Goal: Task Accomplishment & Management: Manage account settings

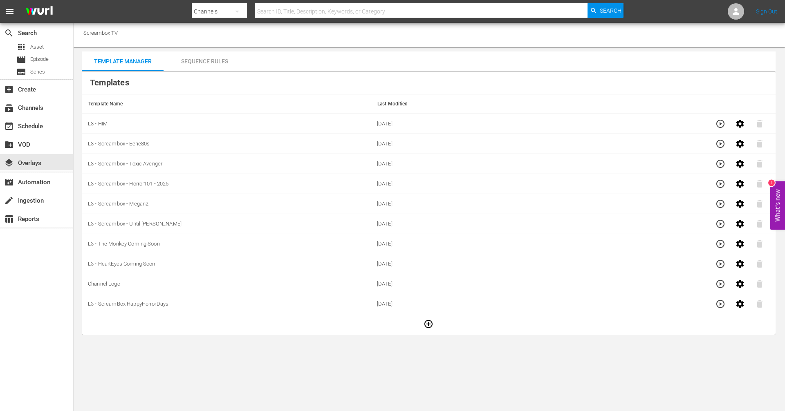
click at [426, 326] on icon "button" at bounding box center [428, 324] width 8 height 8
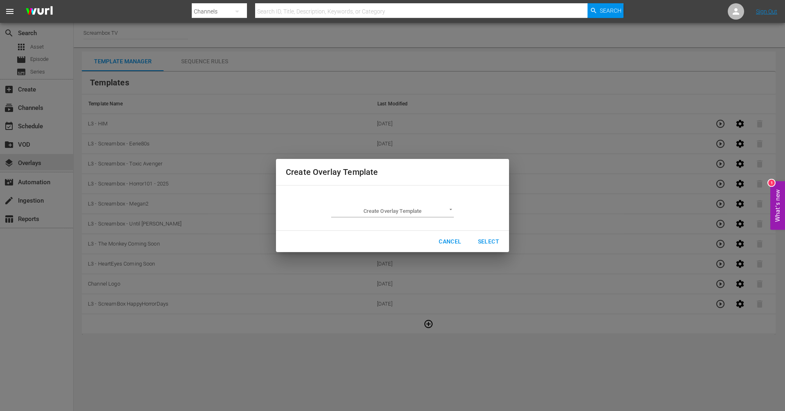
click at [437, 214] on body "menu Search By Channels Search ID, Title, Description, Keywords, or Category Se…" at bounding box center [392, 205] width 785 height 411
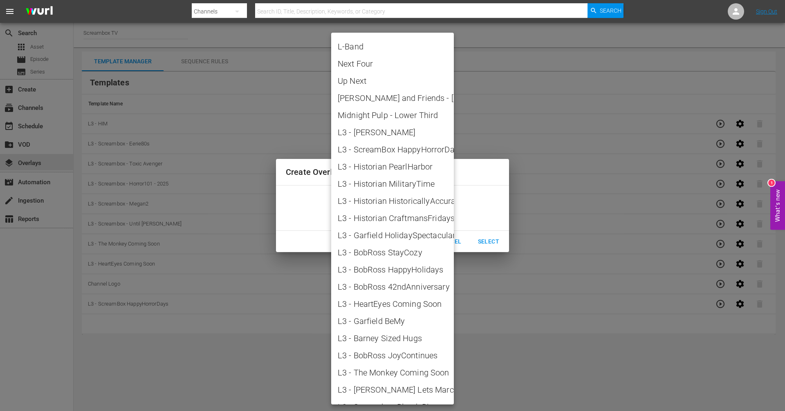
scroll to position [135, 0]
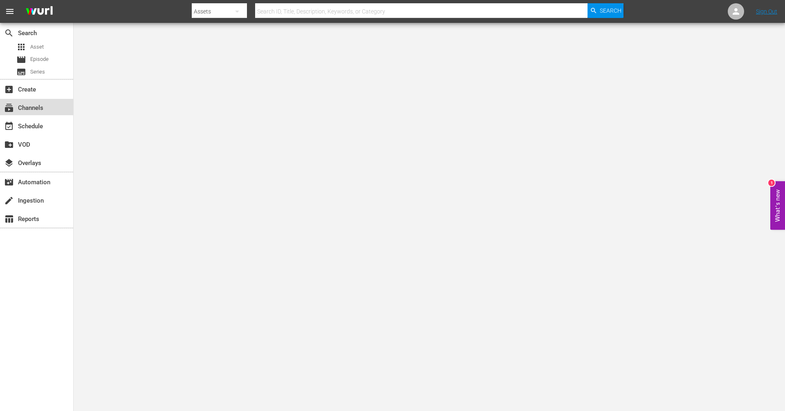
click at [54, 112] on div "subscriptions Channels" at bounding box center [36, 107] width 73 height 16
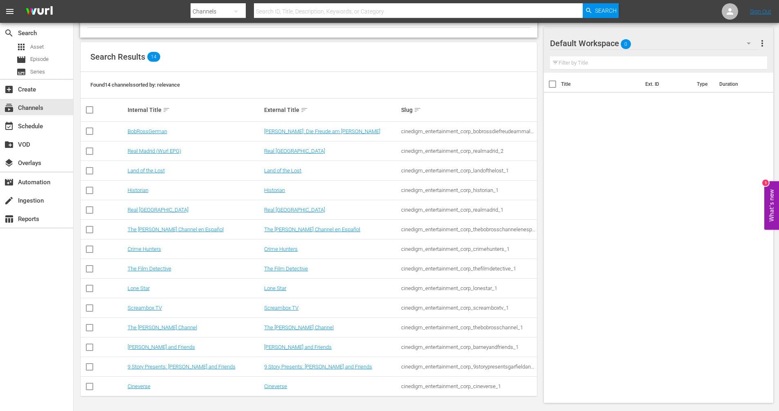
scroll to position [68, 0]
click at [283, 307] on link "Screambox TV" at bounding box center [281, 308] width 34 height 6
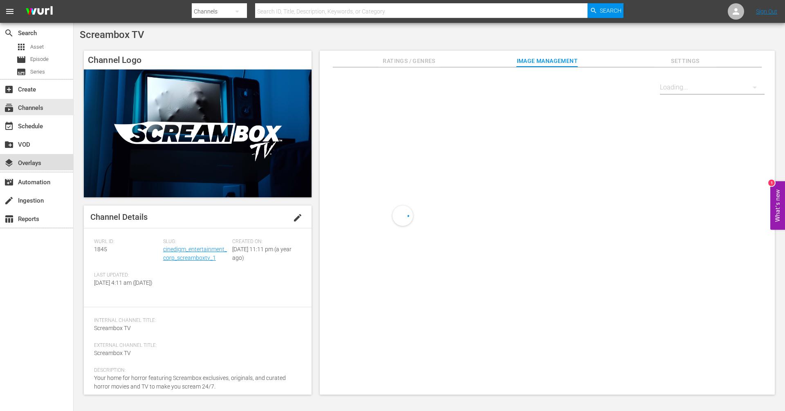
click at [31, 159] on div "layers Overlays" at bounding box center [23, 161] width 46 height 7
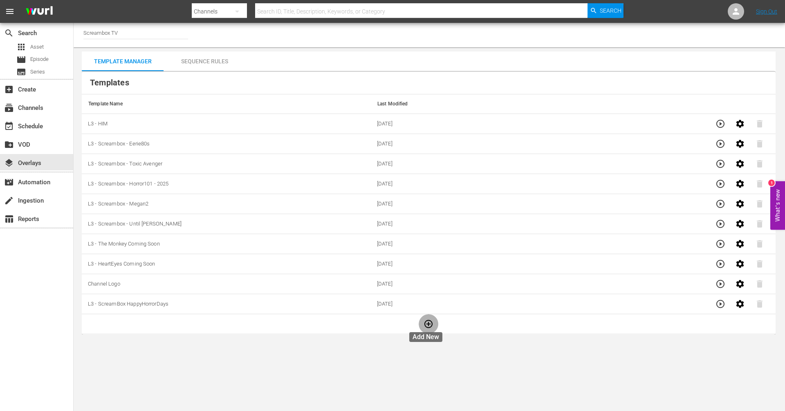
click at [424, 323] on icon "button" at bounding box center [429, 324] width 10 height 10
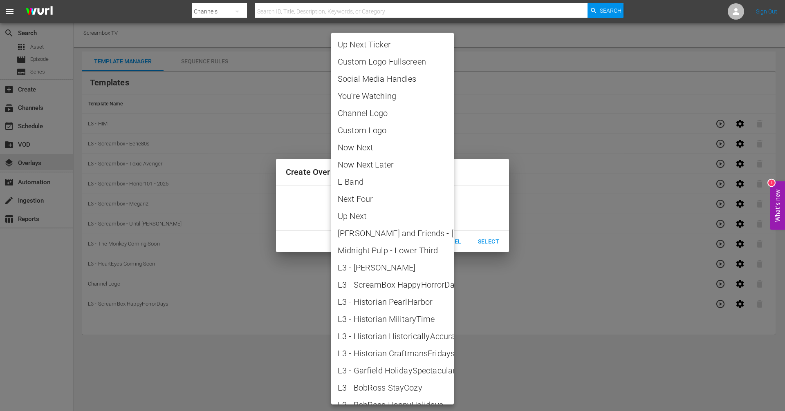
click at [429, 214] on body "menu Search By Channels Search ID, Title, Description, Keywords, or Category Se…" at bounding box center [392, 205] width 785 height 411
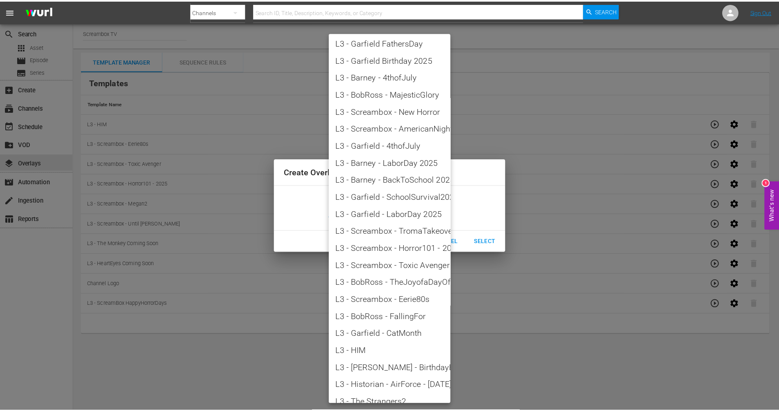
scroll to position [888, 0]
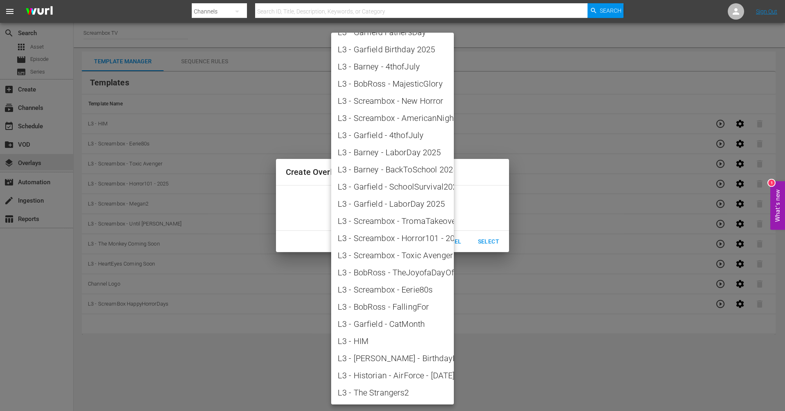
click at [371, 391] on span "L3 - The Strangers2" at bounding box center [393, 393] width 110 height 12
type input "L3 - The Strangers2"
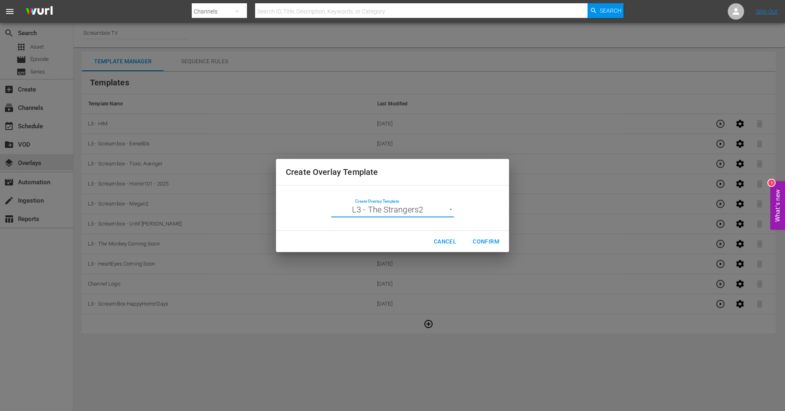
click at [483, 241] on span "Confirm" at bounding box center [486, 242] width 27 height 10
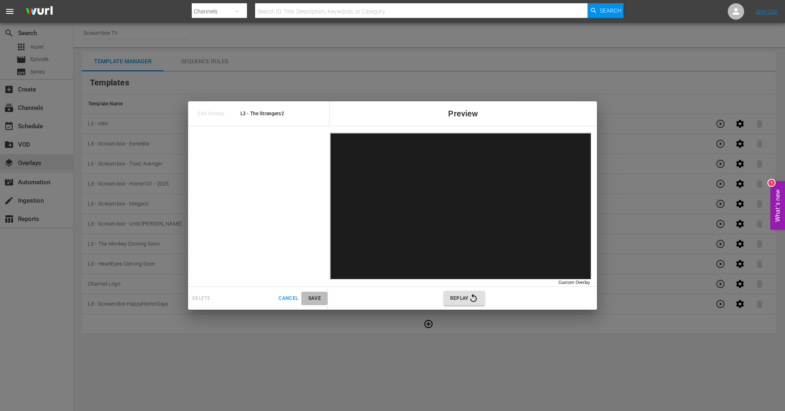
click at [312, 298] on span "Save" at bounding box center [315, 298] width 20 height 9
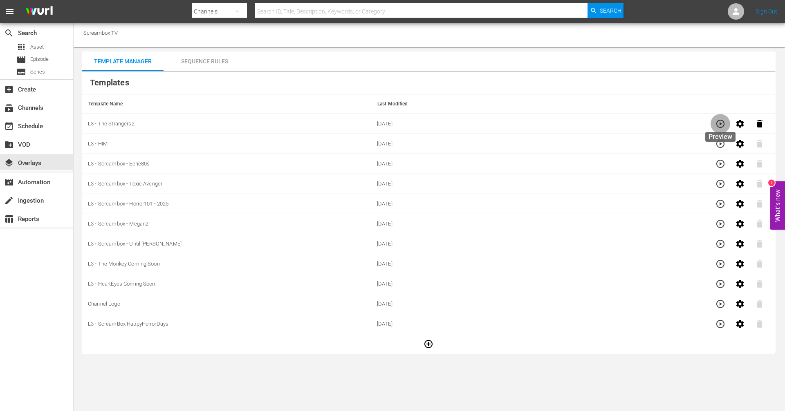
click at [718, 123] on icon "button" at bounding box center [721, 124] width 10 height 10
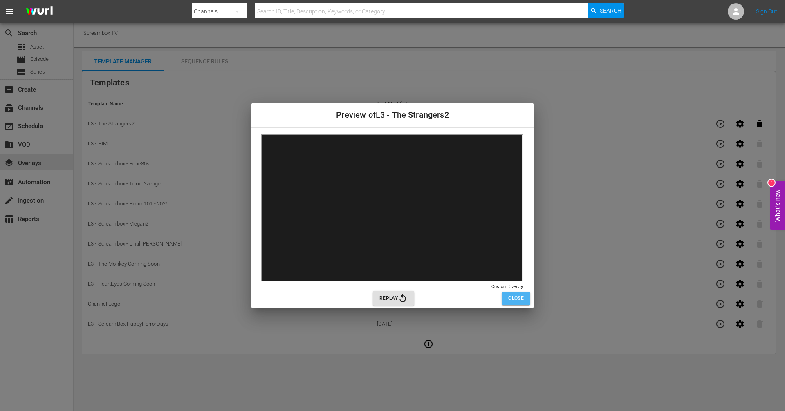
drag, startPoint x: 522, startPoint y: 295, endPoint x: 492, endPoint y: 278, distance: 34.8
click at [521, 295] on span "Close" at bounding box center [516, 298] width 16 height 9
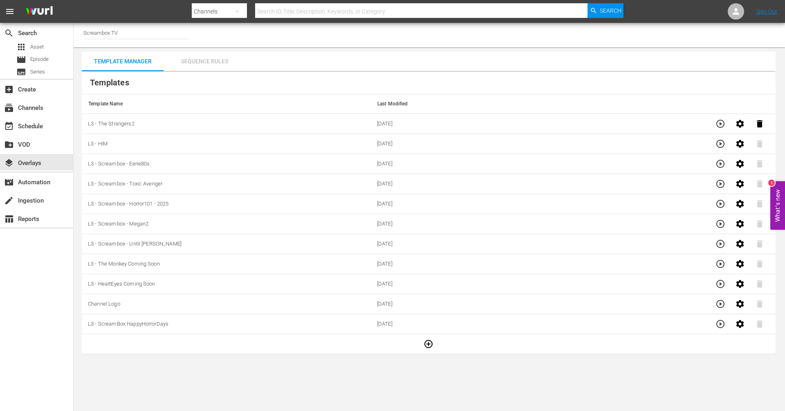
click at [201, 60] on div "Sequence Rules" at bounding box center [205, 62] width 82 height 20
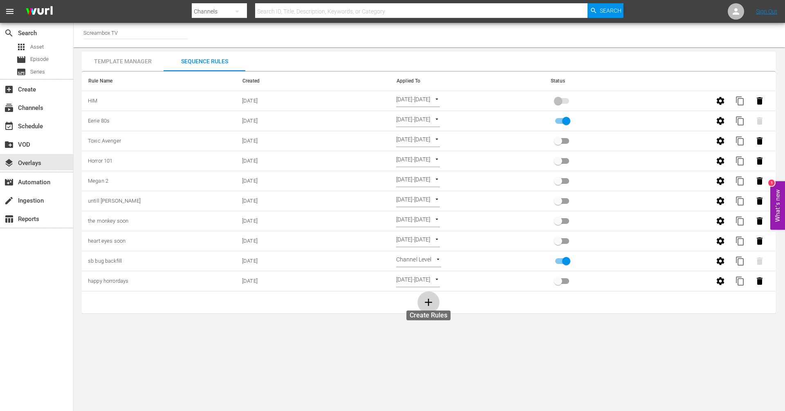
click at [427, 300] on icon "button" at bounding box center [428, 302] width 12 height 12
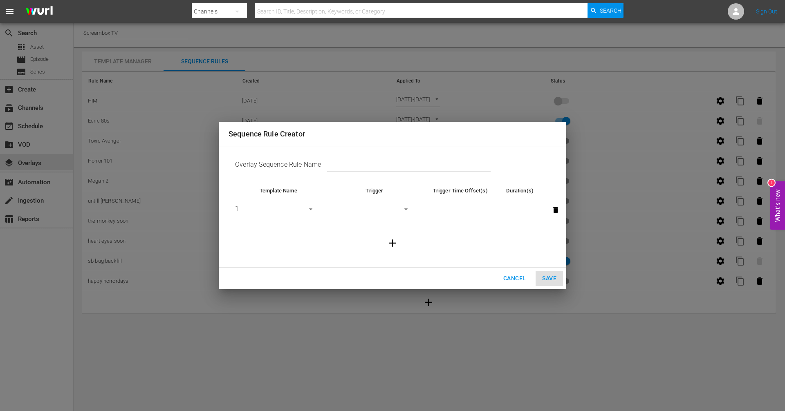
click at [332, 166] on input "text" at bounding box center [409, 166] width 164 height 12
paste input "The strangers Chapter 2"
type input "The strangers Chapter 2"
click at [314, 208] on body "menu Search By Channels Search ID, Title, Description, Keywords, or Category Se…" at bounding box center [392, 205] width 785 height 411
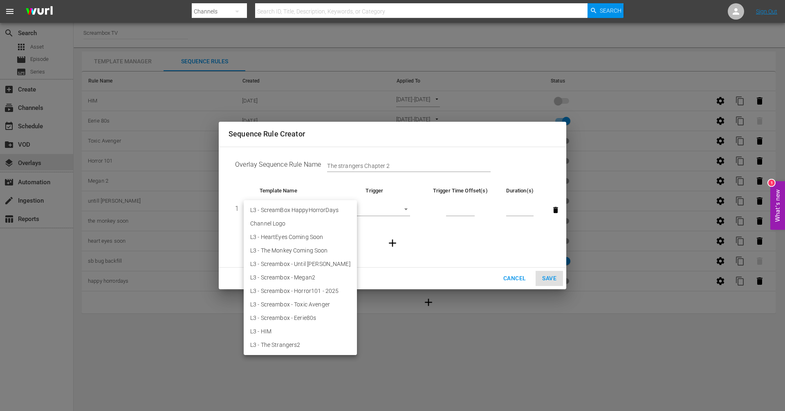
click at [288, 344] on li "L3 - The Strangers2" at bounding box center [300, 345] width 113 height 13
type input "30611"
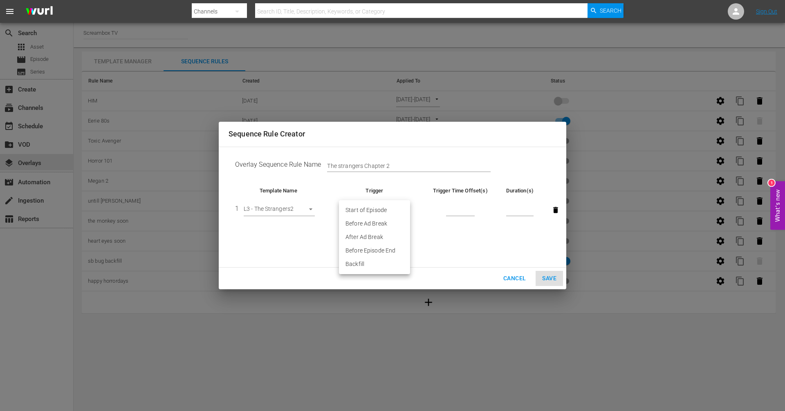
click at [375, 214] on body "menu Search By Channels Search ID, Title, Description, Keywords, or Category Se…" at bounding box center [392, 205] width 785 height 411
click at [375, 252] on li "Before Episode End" at bounding box center [374, 250] width 71 height 13
type input "END_OF_EPISODE"
click at [456, 213] on input "number" at bounding box center [460, 210] width 29 height 12
type input "60"
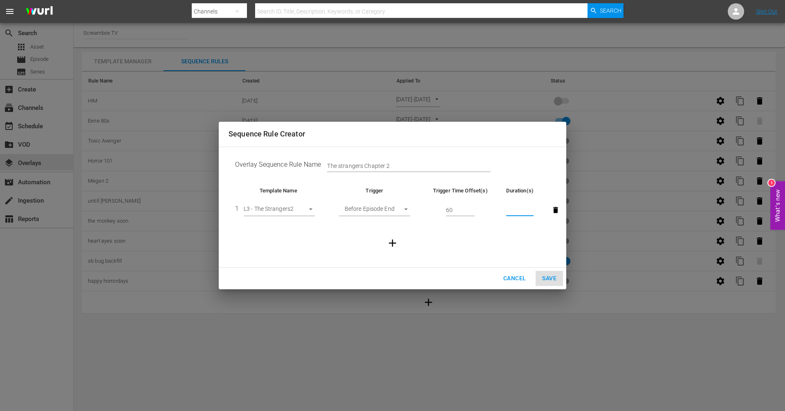
click at [520, 216] on input "number" at bounding box center [519, 210] width 27 height 12
type input "30"
click at [554, 283] on span "Save" at bounding box center [549, 279] width 14 height 10
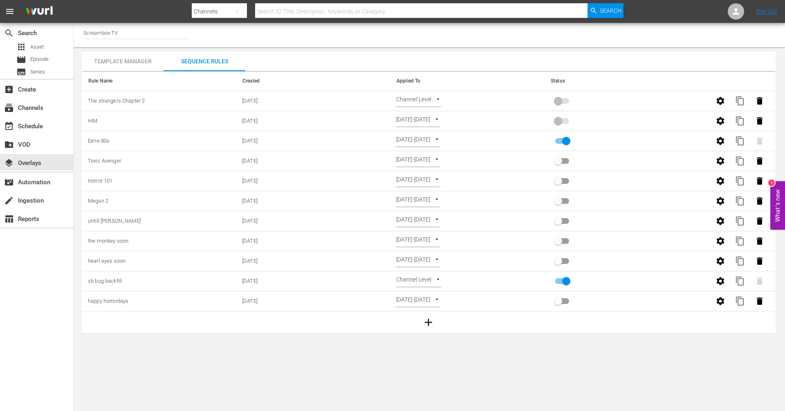
click at [555, 101] on span at bounding box center [562, 101] width 14 height 6
click at [435, 98] on body "menu Search By Channels Search ID, Title, Description, Keywords, or Category Se…" at bounding box center [392, 205] width 785 height 411
click at [429, 116] on li "Select Date" at bounding box center [420, 114] width 49 height 13
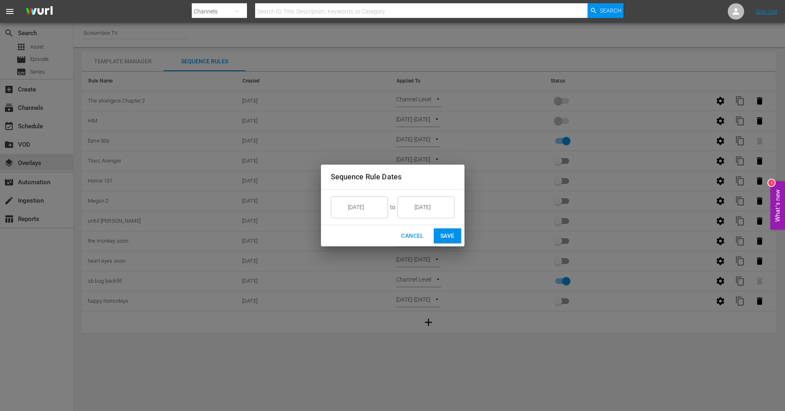
click at [369, 207] on input "[DATE]" at bounding box center [365, 207] width 46 height 22
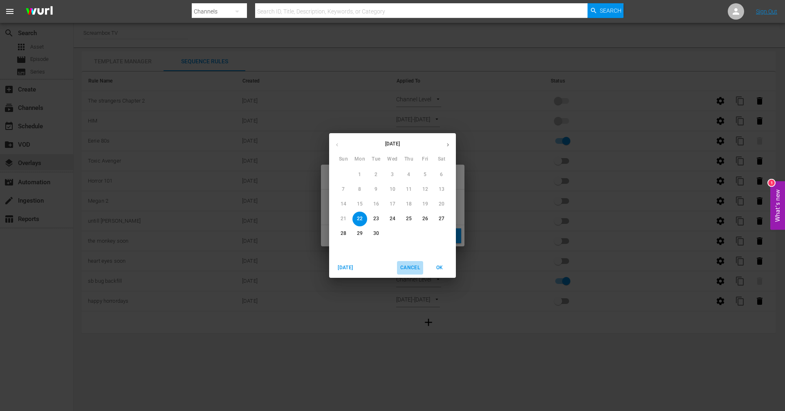
drag, startPoint x: 420, startPoint y: 264, endPoint x: 424, endPoint y: 221, distance: 43.1
click at [419, 264] on span "Cancel" at bounding box center [410, 268] width 20 height 9
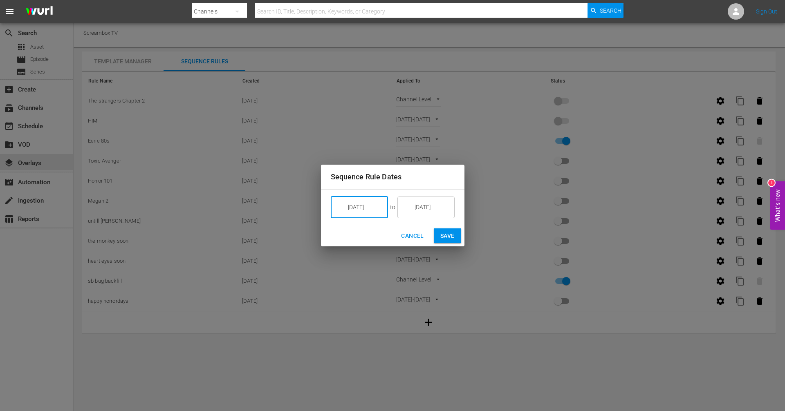
click at [419, 236] on span "Cancel" at bounding box center [412, 236] width 22 height 10
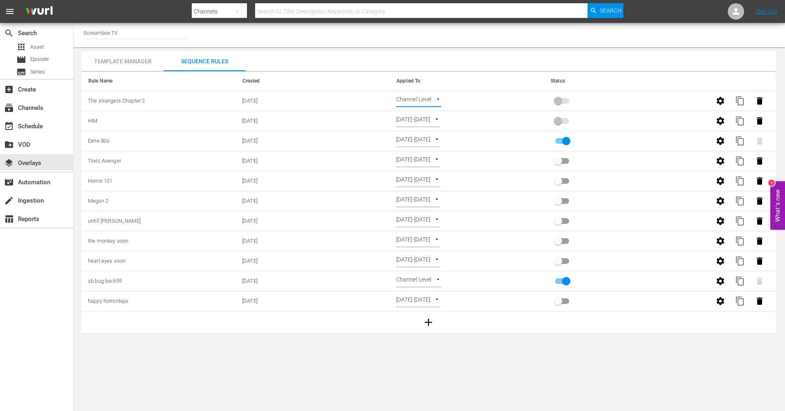
click at [435, 103] on body "menu Search By Channels Search ID, Title, Description, Keywords, or Category Se…" at bounding box center [392, 205] width 785 height 411
click at [427, 137] on li "Time Of Day" at bounding box center [420, 141] width 49 height 13
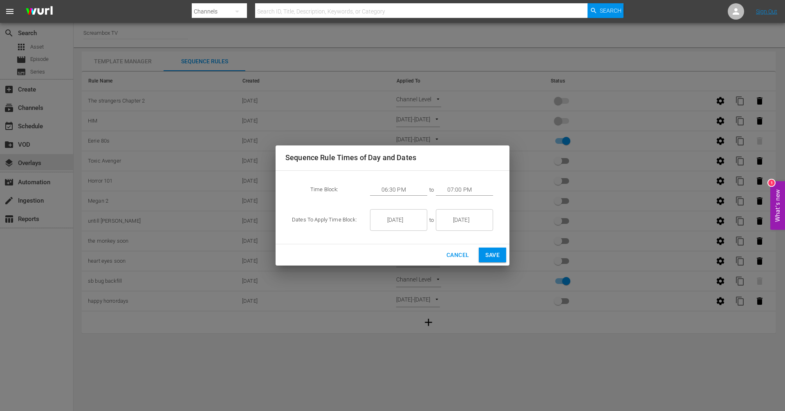
click at [458, 255] on span "Cancel" at bounding box center [458, 255] width 22 height 10
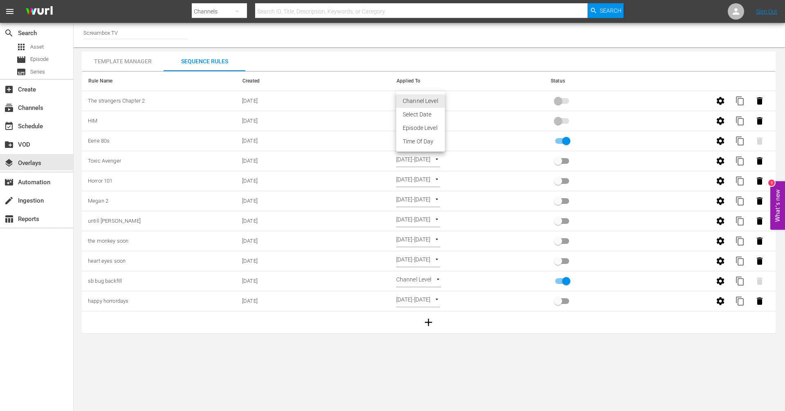
click at [433, 98] on body "menu Search By Channels Search ID, Title, Description, Keywords, or Category Se…" at bounding box center [392, 205] width 785 height 411
click at [428, 116] on li "Select Date" at bounding box center [420, 114] width 49 height 13
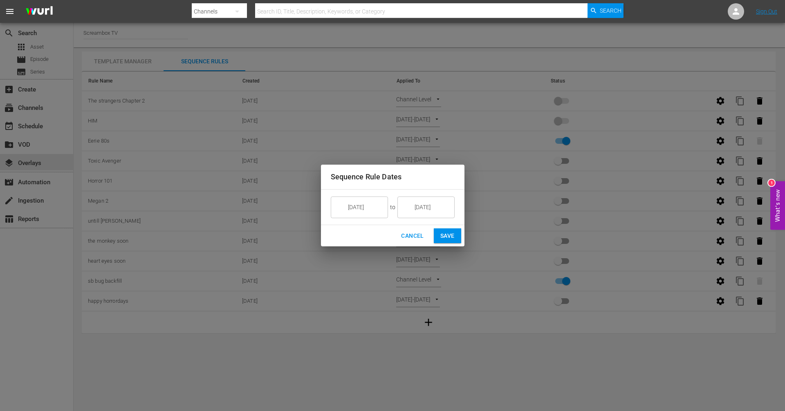
click at [371, 204] on input "[DATE]" at bounding box center [365, 207] width 46 height 22
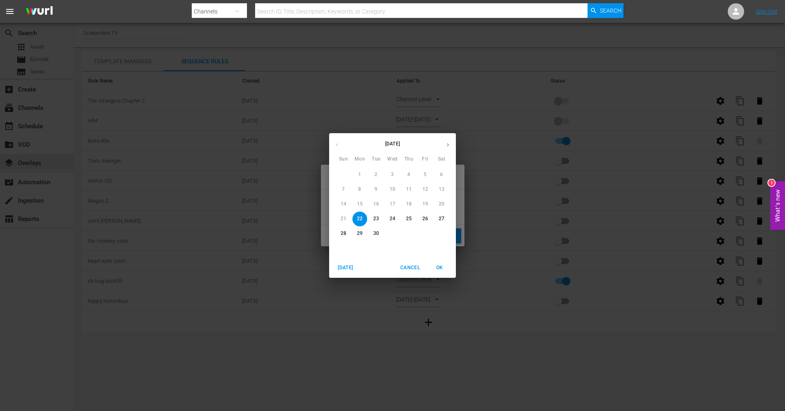
click at [362, 222] on p "22" at bounding box center [360, 219] width 6 height 7
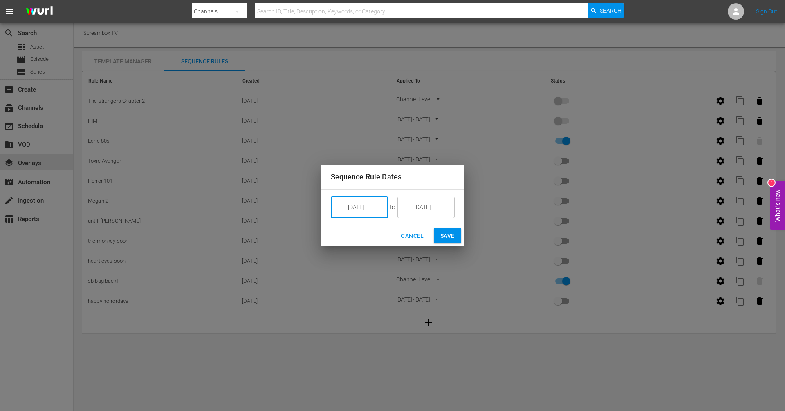
click at [438, 215] on input "[DATE]" at bounding box center [432, 207] width 46 height 22
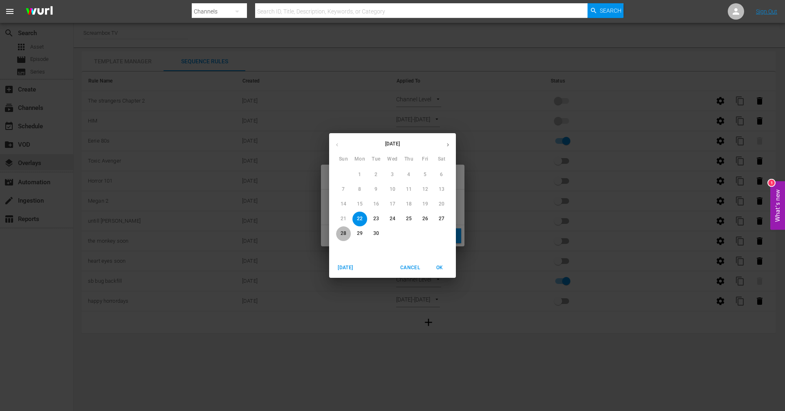
click at [348, 234] on span "28" at bounding box center [343, 233] width 15 height 7
type input "[DATE]"
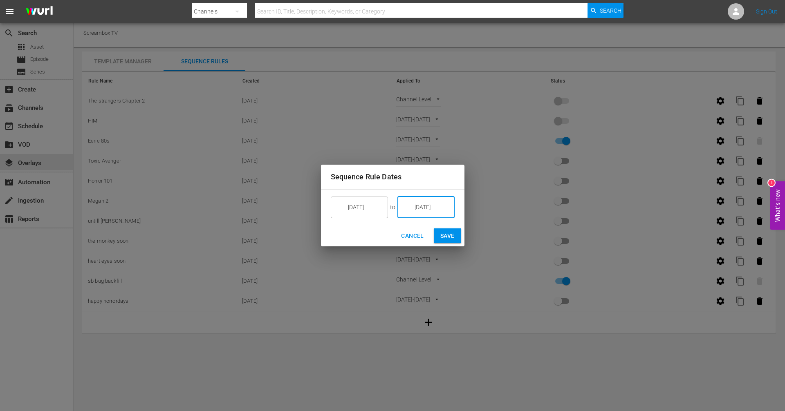
click at [445, 238] on span "Save" at bounding box center [447, 236] width 14 height 10
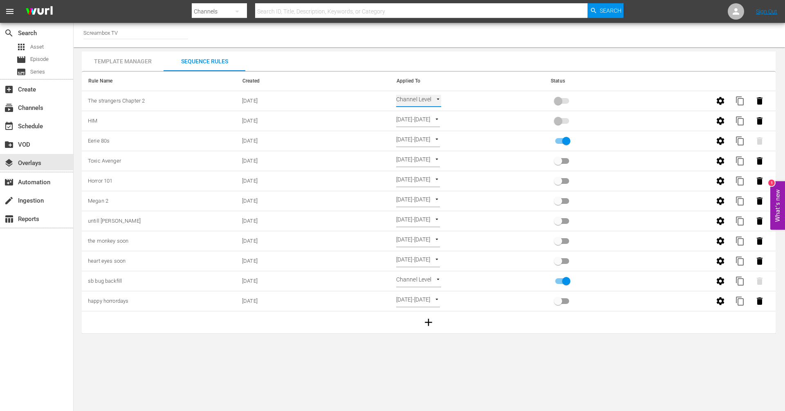
type input "SELECT_DATE"
click at [559, 104] on input "primary checkbox" at bounding box center [558, 103] width 47 height 16
checkbox input "true"
click at [568, 140] on input "primary checkbox" at bounding box center [566, 143] width 47 height 16
checkbox input "false"
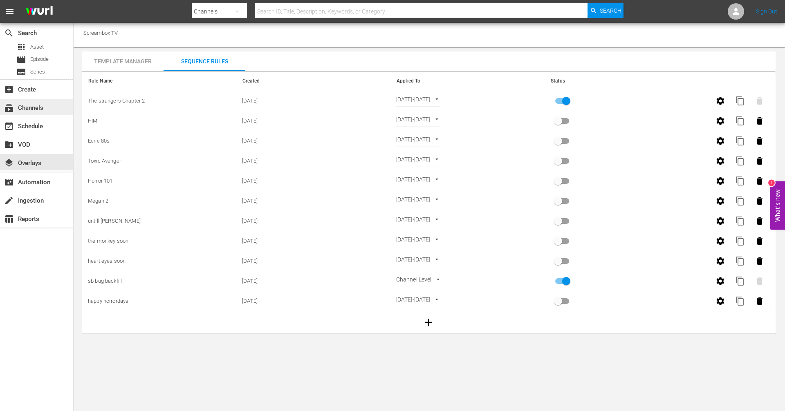
click at [41, 115] on div "subscriptions Channels" at bounding box center [36, 107] width 73 height 16
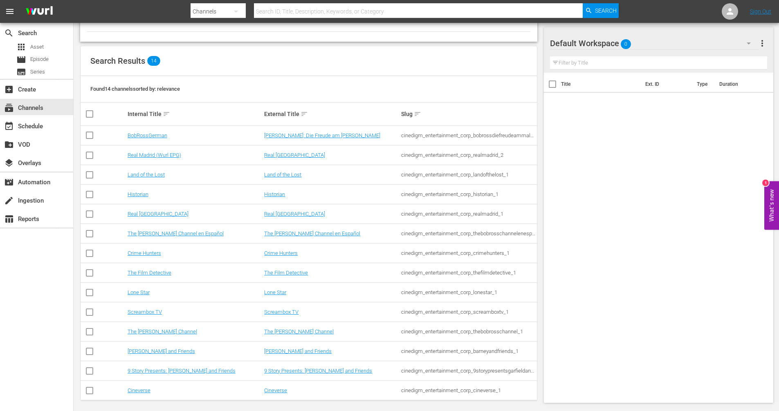
scroll to position [64, 0]
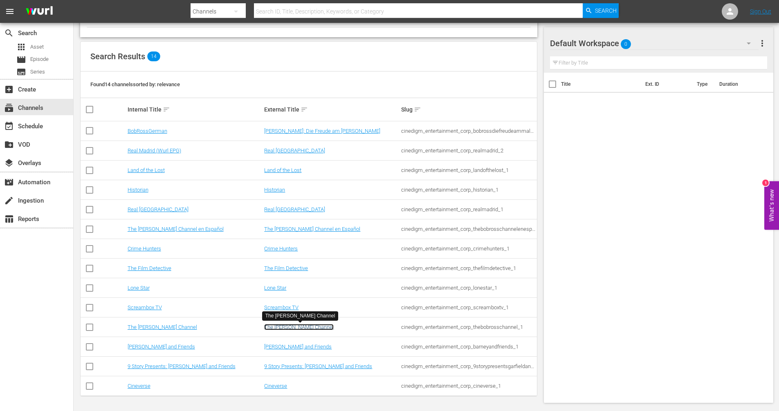
click at [292, 327] on link "The [PERSON_NAME] Channel" at bounding box center [299, 327] width 70 height 6
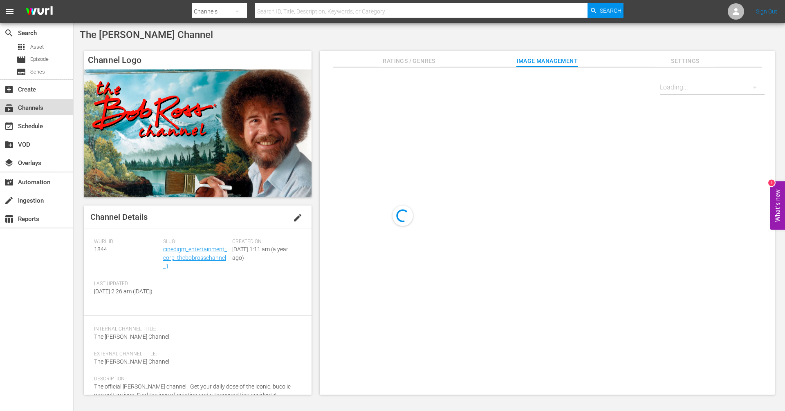
click at [42, 110] on div "subscriptions Channels" at bounding box center [23, 106] width 46 height 7
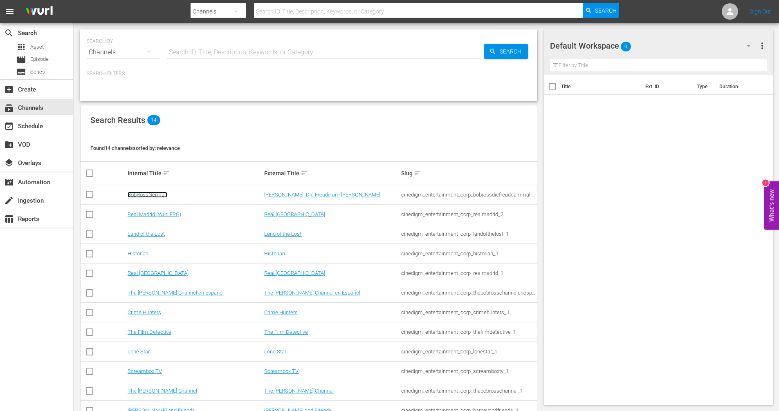
click at [149, 197] on link "BobRossGerman" at bounding box center [148, 195] width 40 height 6
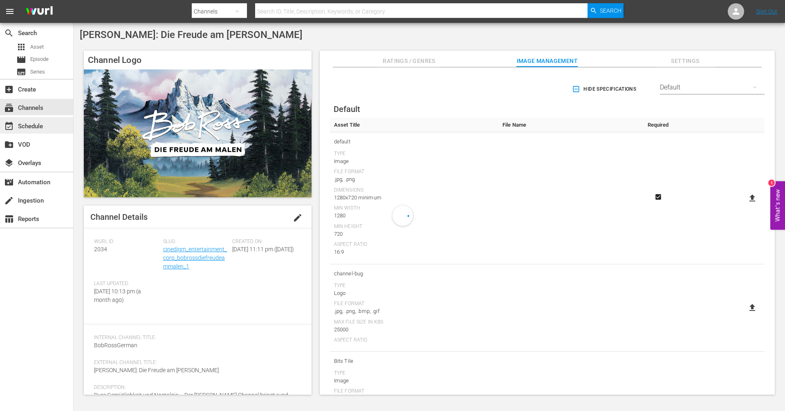
click at [39, 129] on div "event_available Schedule" at bounding box center [23, 124] width 46 height 7
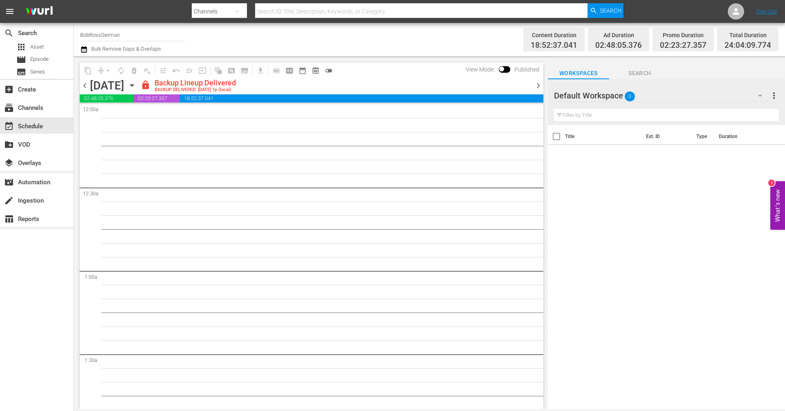
click at [536, 87] on span "chevron_right" at bounding box center [538, 86] width 10 height 10
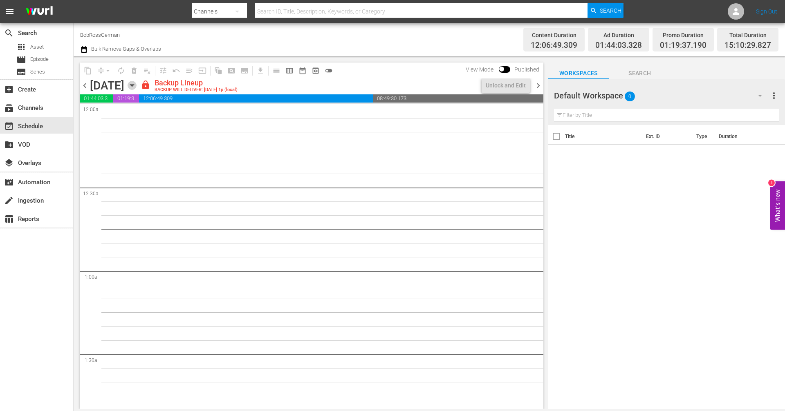
click at [137, 85] on icon "button" at bounding box center [132, 85] width 9 height 9
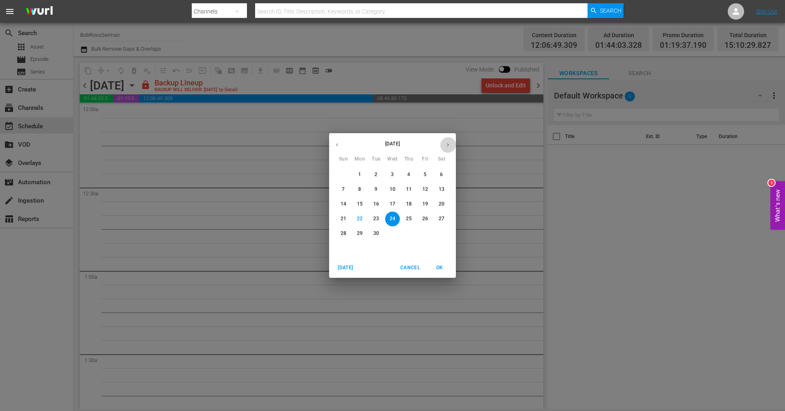
click at [449, 143] on icon "button" at bounding box center [448, 145] width 6 height 6
click at [410, 188] on p "9" at bounding box center [408, 189] width 3 height 7
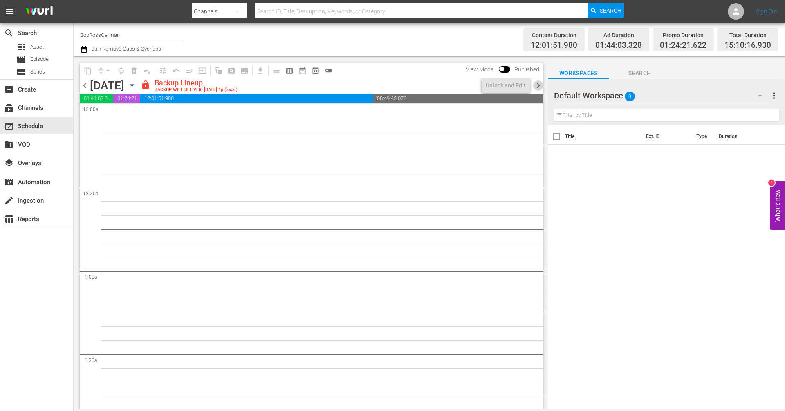
click at [536, 85] on span "chevron_right" at bounding box center [538, 86] width 10 height 10
